Goal: Find contact information: Find contact information

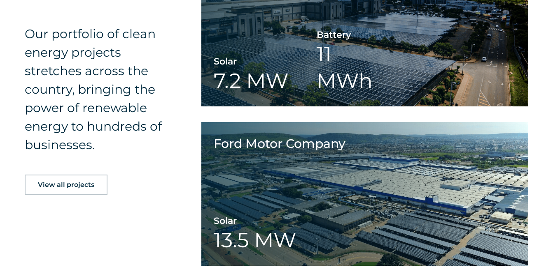
scroll to position [1434, 0]
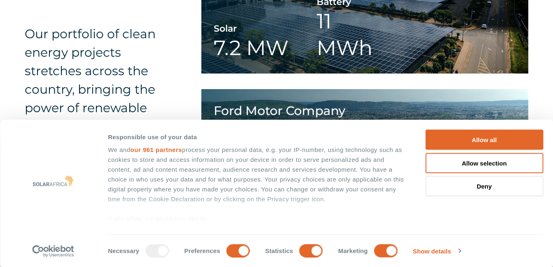
drag, startPoint x: 549, startPoint y: 29, endPoint x: 556, endPoint y: 3, distance: 27.0
click at [546, 20] on div "Our portfolio of clean energy projects stretches across the country, bringing t…" at bounding box center [276, 167] width 553 height 525
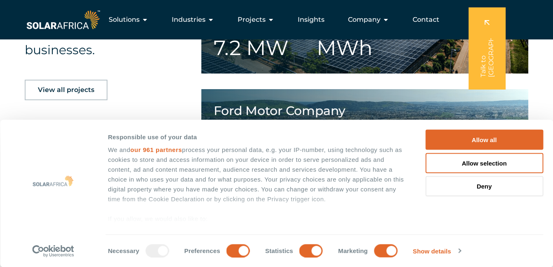
scroll to position [4, 0]
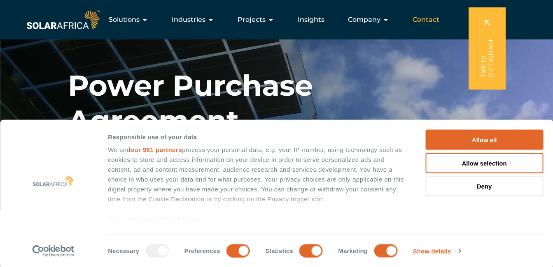
click at [430, 19] on span "Contact" at bounding box center [425, 20] width 27 height 10
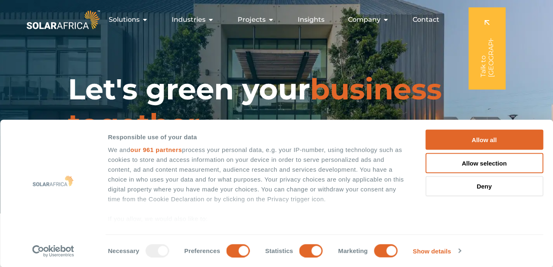
click at [422, 21] on span "Contact" at bounding box center [425, 20] width 27 height 10
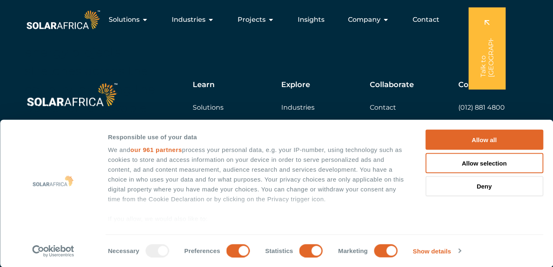
scroll to position [909, 0]
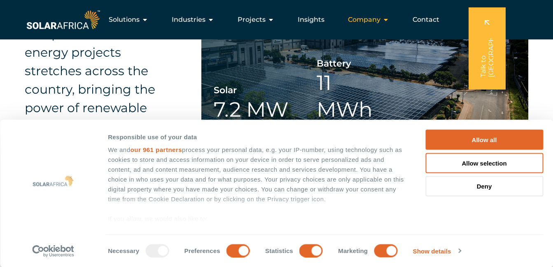
click at [367, 20] on span "Company" at bounding box center [364, 20] width 33 height 10
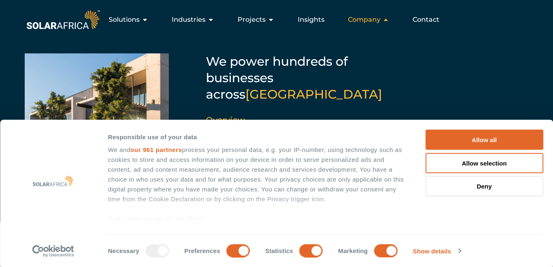
click at [363, 28] on div "Company Close Company Open Company" at bounding box center [368, 20] width 54 height 16
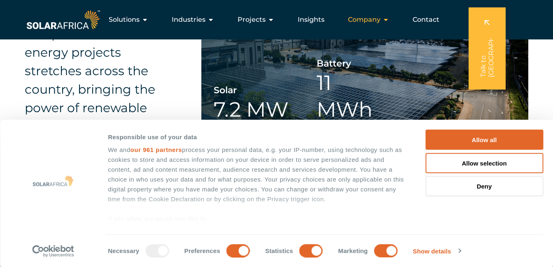
click at [386, 21] on icon "Menu" at bounding box center [385, 19] width 7 height 7
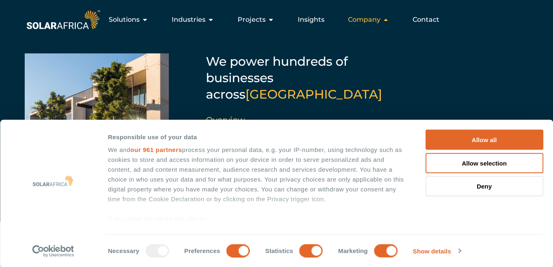
click at [386, 21] on icon "Menu" at bounding box center [385, 19] width 7 height 7
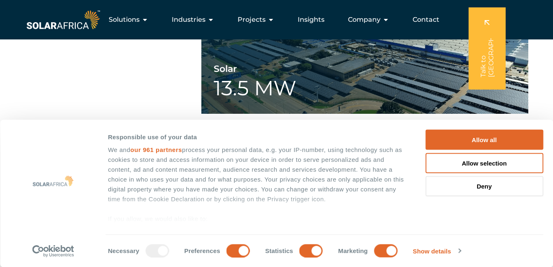
scroll to position [856, 0]
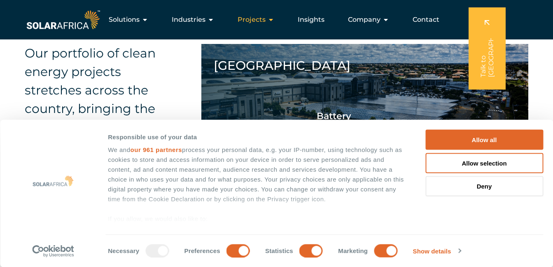
click at [264, 21] on span "Projects" at bounding box center [251, 20] width 28 height 10
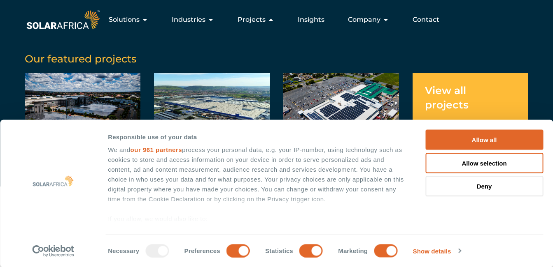
click at [451, 100] on link "Menu" at bounding box center [470, 120] width 116 height 95
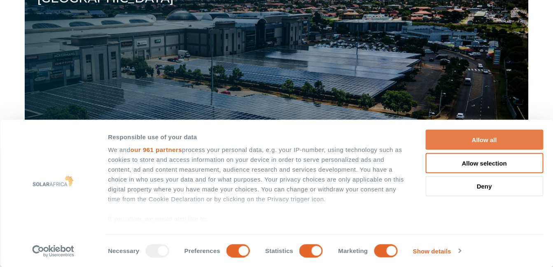
scroll to position [384, 0]
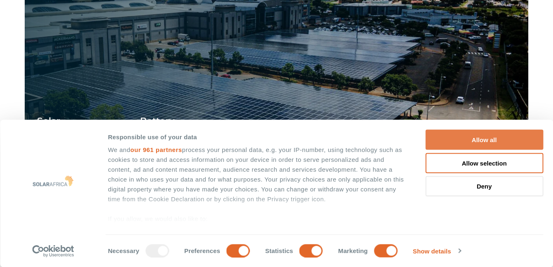
click at [482, 136] on button "Allow all" at bounding box center [484, 140] width 118 height 20
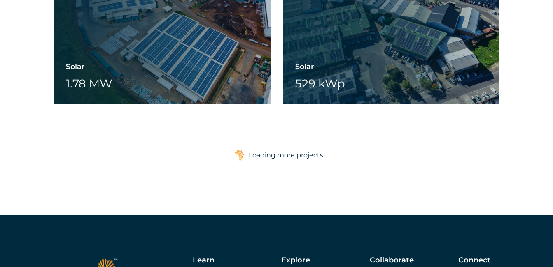
scroll to position [1959, 0]
